Goal: Navigation & Orientation: Find specific page/section

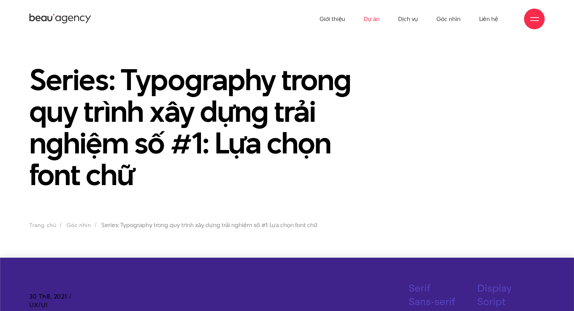
click at [377, 20] on link "Dự án" at bounding box center [371, 19] width 16 height 38
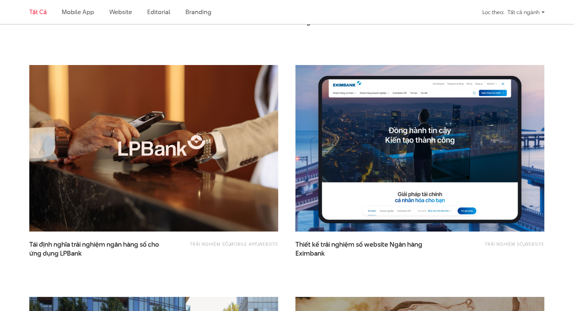
scroll to position [430, 0]
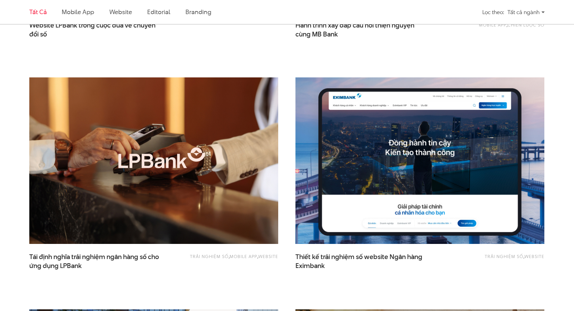
click at [343, 128] on img at bounding box center [420, 160] width 274 height 183
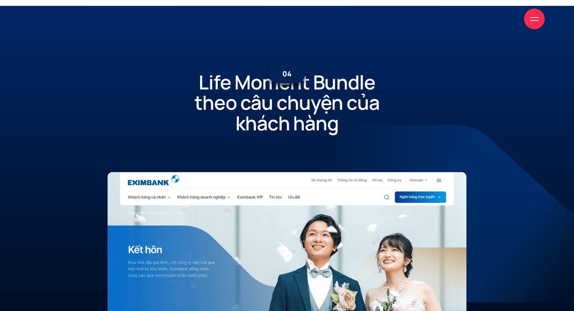
scroll to position [7021, 0]
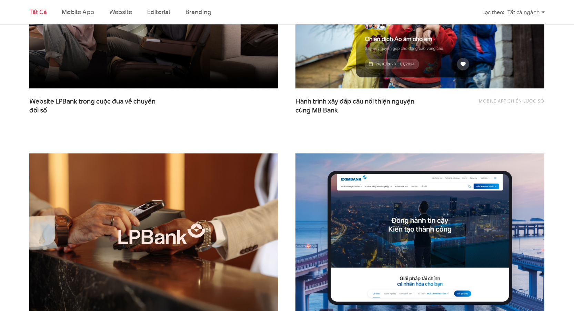
scroll to position [255, 0]
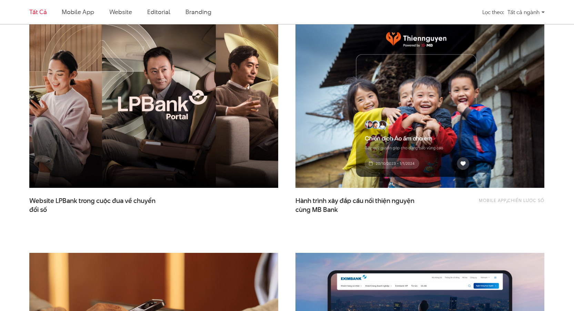
click at [164, 139] on img at bounding box center [154, 104] width 274 height 183
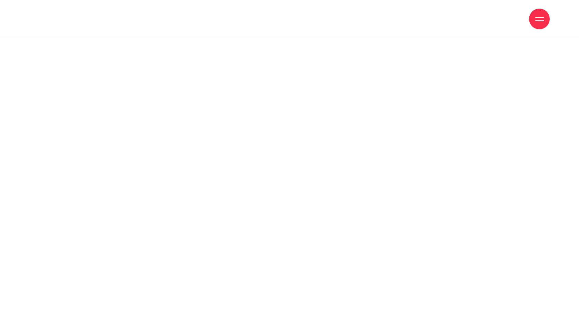
click at [279, 138] on span at bounding box center [289, 130] width 585 height 331
click at [369, 149] on span at bounding box center [289, 130] width 585 height 331
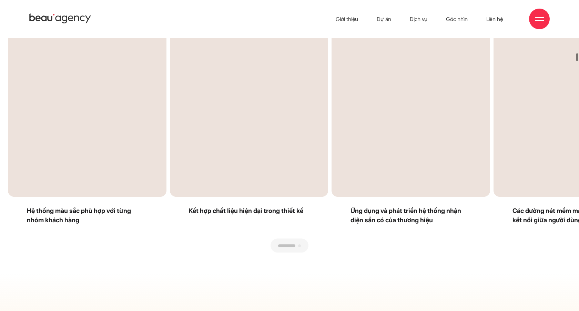
click at [330, 150] on div "Next slide" at bounding box center [429, 138] width 281 height 230
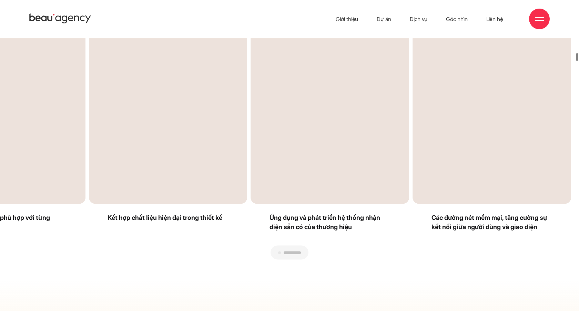
click at [330, 150] on div "Next slide" at bounding box center [429, 145] width 281 height 230
